Goal: Transaction & Acquisition: Purchase product/service

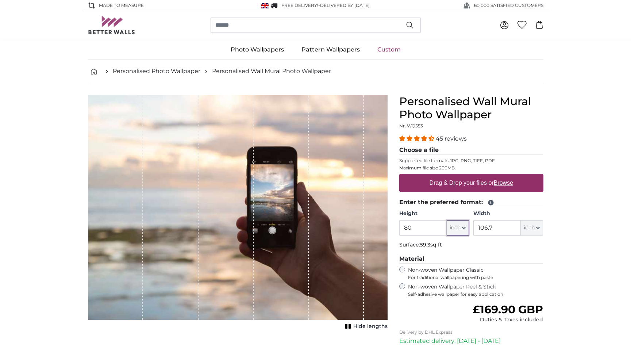
click at [465, 228] on icon "button" at bounding box center [464, 228] width 4 height 4
click at [457, 248] on link "Centimeter (cm)" at bounding box center [458, 247] width 64 height 13
type input "203.2"
type input "271.1"
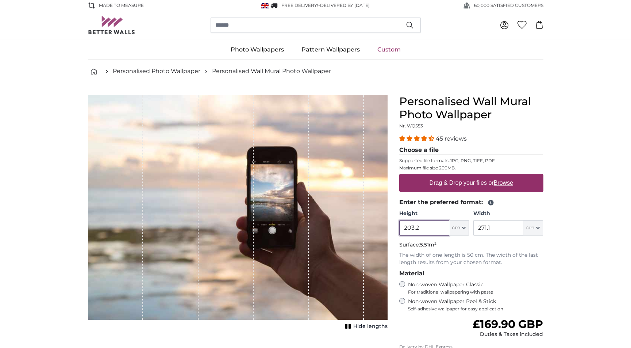
drag, startPoint x: 427, startPoint y: 227, endPoint x: 392, endPoint y: 224, distance: 35.5
click at [392, 224] on product-detail "Cancel Crop image Hide lengths Personalised Wall Mural Photo Wallpaper Nr. WQ55…" at bounding box center [315, 260] width 467 height 354
type input "300"
drag, startPoint x: 500, startPoint y: 228, endPoint x: 476, endPoint y: 228, distance: 23.7
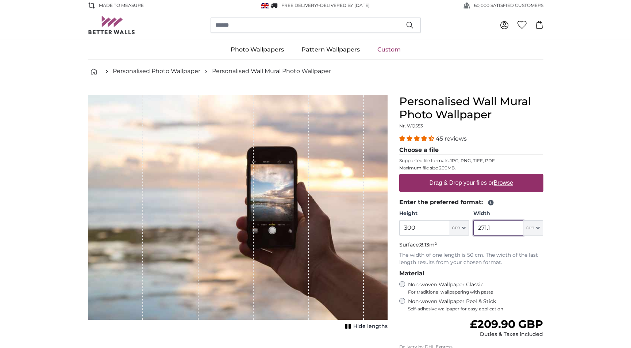
click at [476, 228] on input "271.1" at bounding box center [498, 227] width 50 height 15
type input "300"
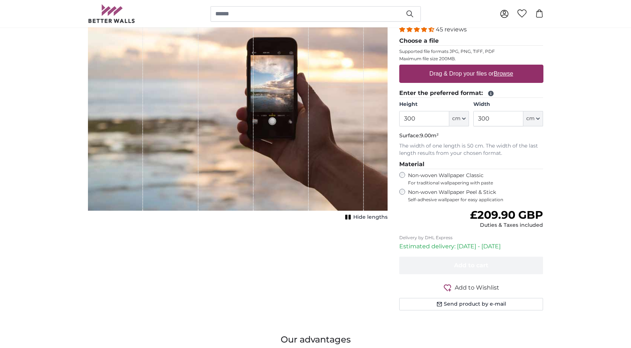
scroll to position [88, 0]
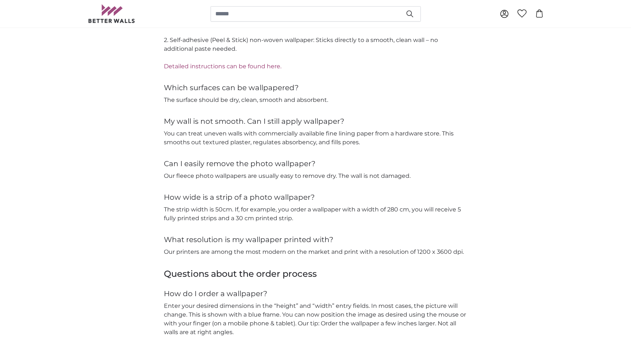
scroll to position [1095, 0]
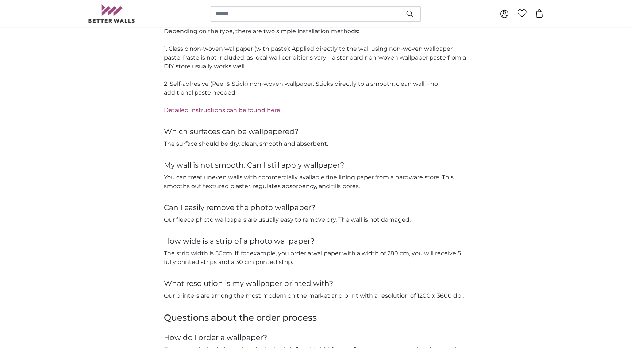
click at [259, 109] on link "Detailed instructions can be found here." at bounding box center [222, 110] width 117 height 7
